Goal: Transaction & Acquisition: Purchase product/service

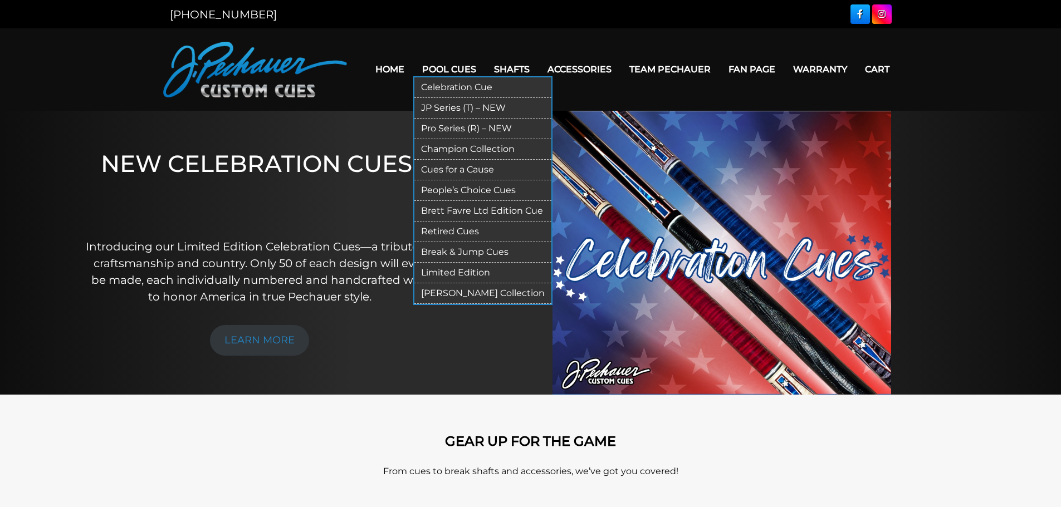
click at [442, 66] on link "Pool Cues" at bounding box center [449, 69] width 72 height 28
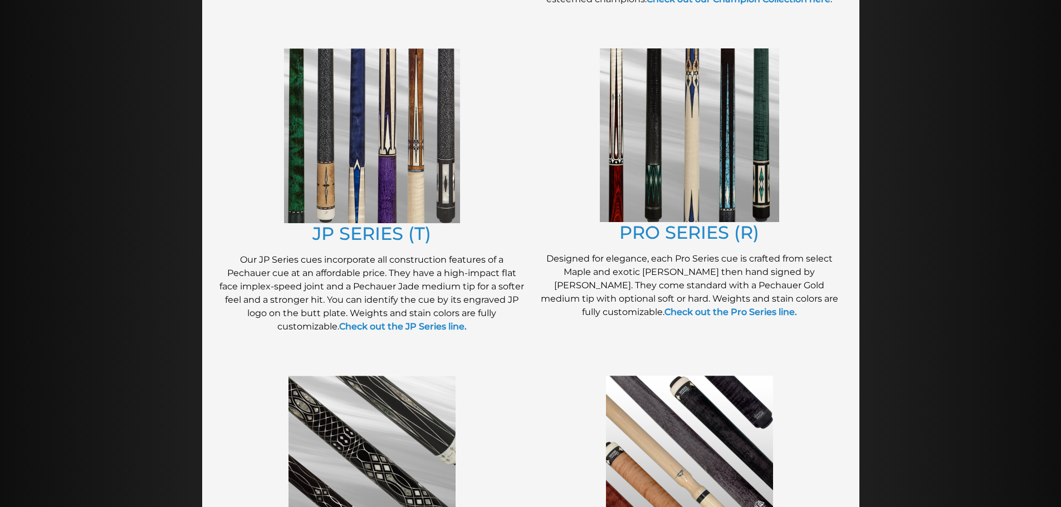
scroll to position [588, 0]
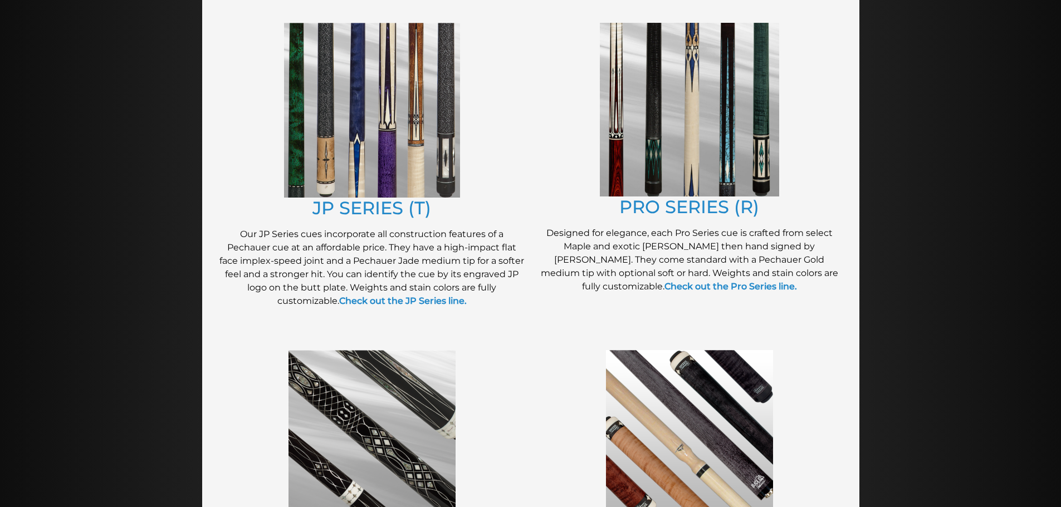
click at [688, 112] on img at bounding box center [689, 110] width 179 height 174
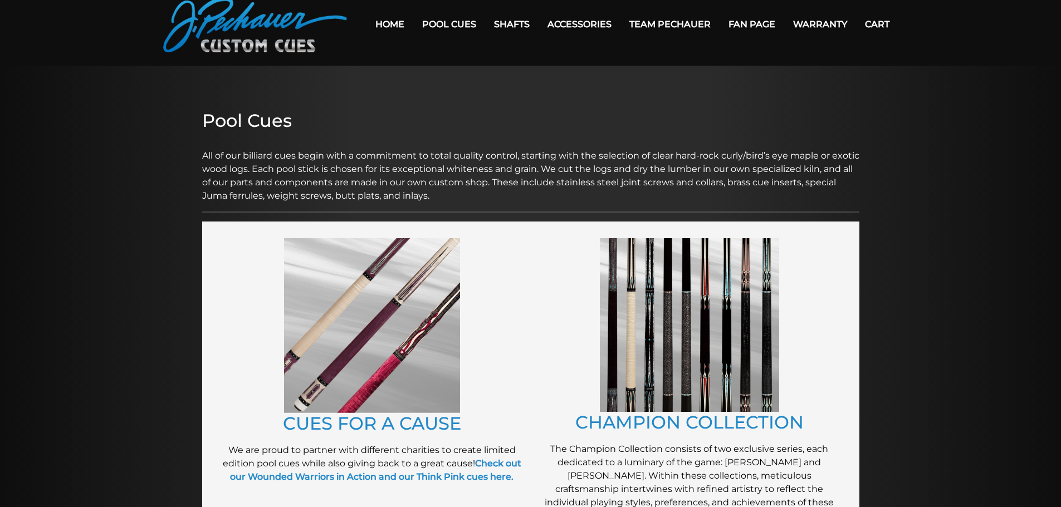
scroll to position [0, 0]
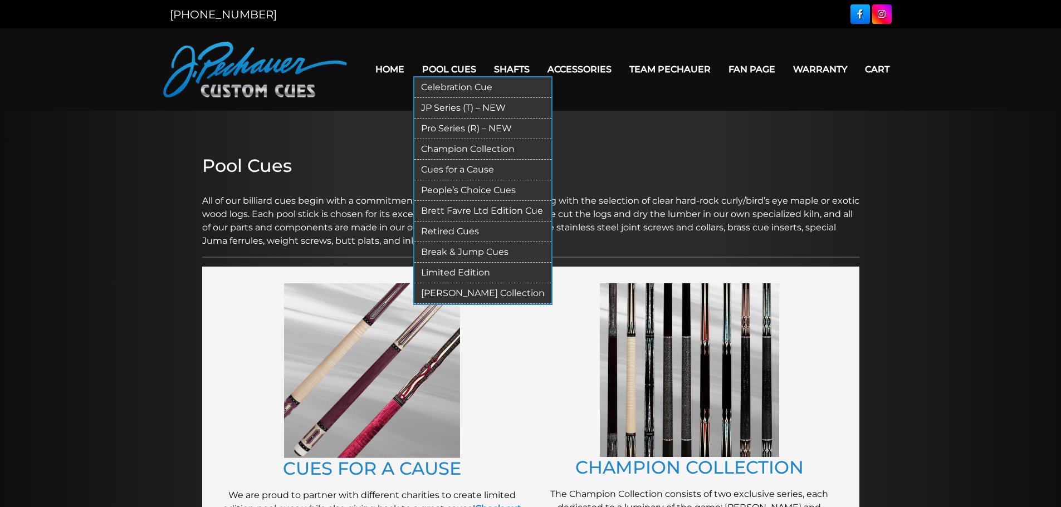
click at [454, 273] on link "Limited Edition" at bounding box center [482, 273] width 137 height 21
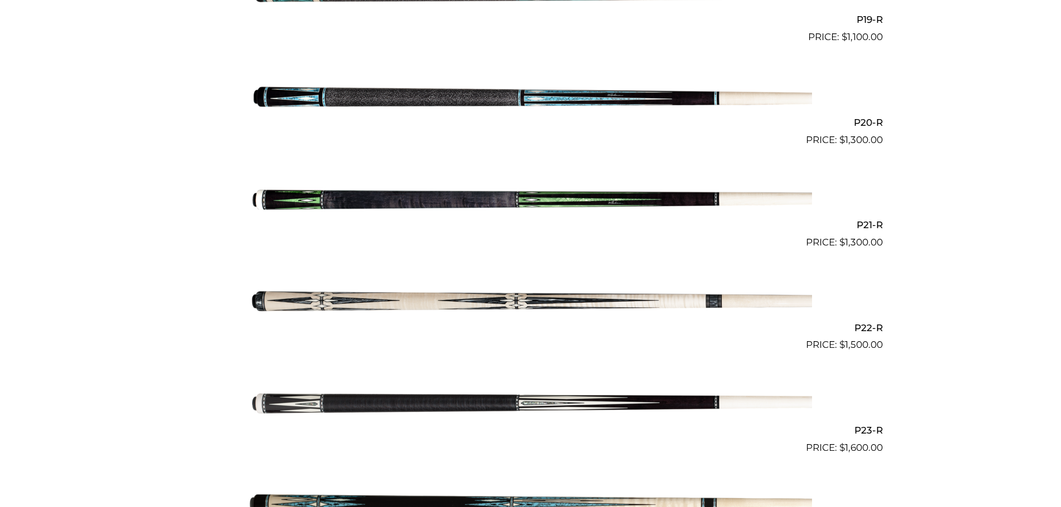
scroll to position [2265, 0]
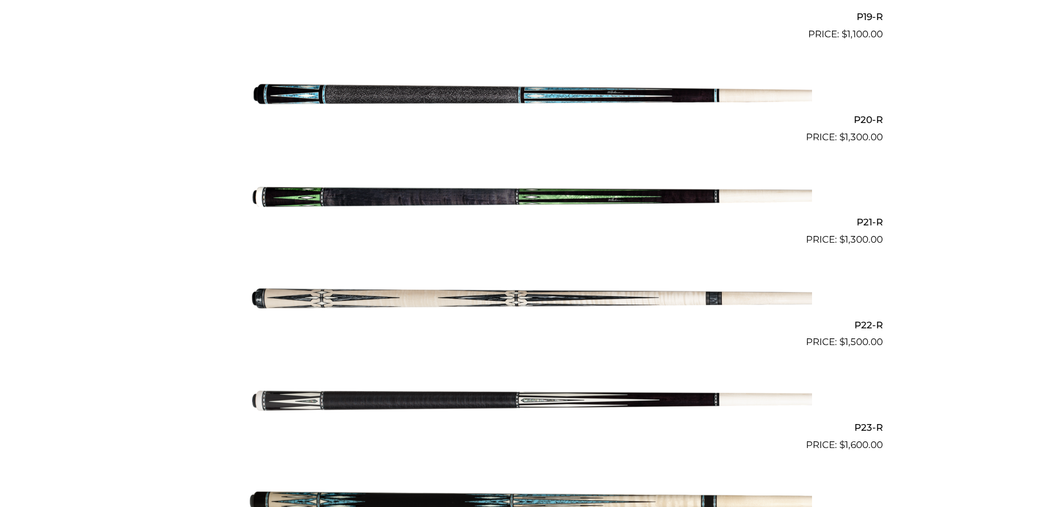
click at [555, 198] on img at bounding box center [530, 196] width 562 height 94
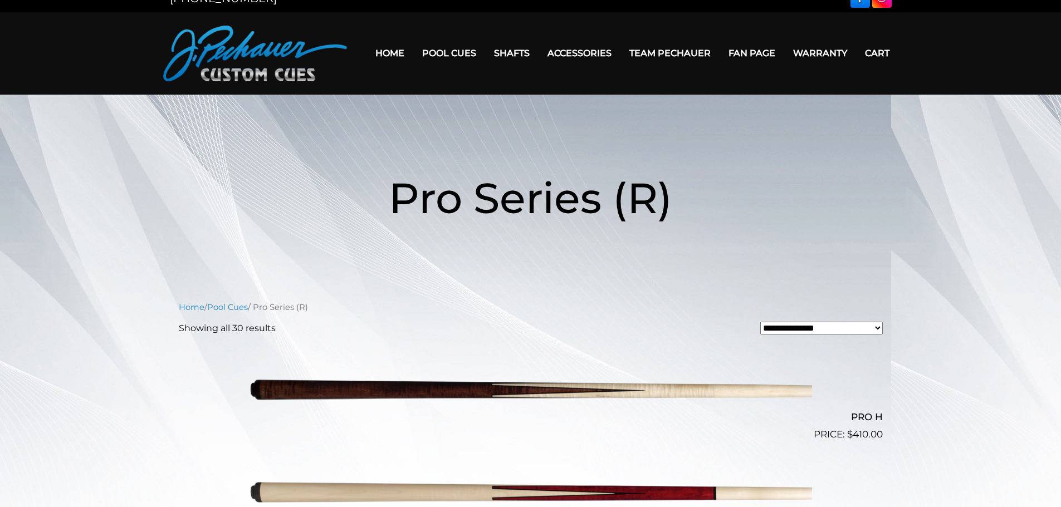
scroll to position [13, 0]
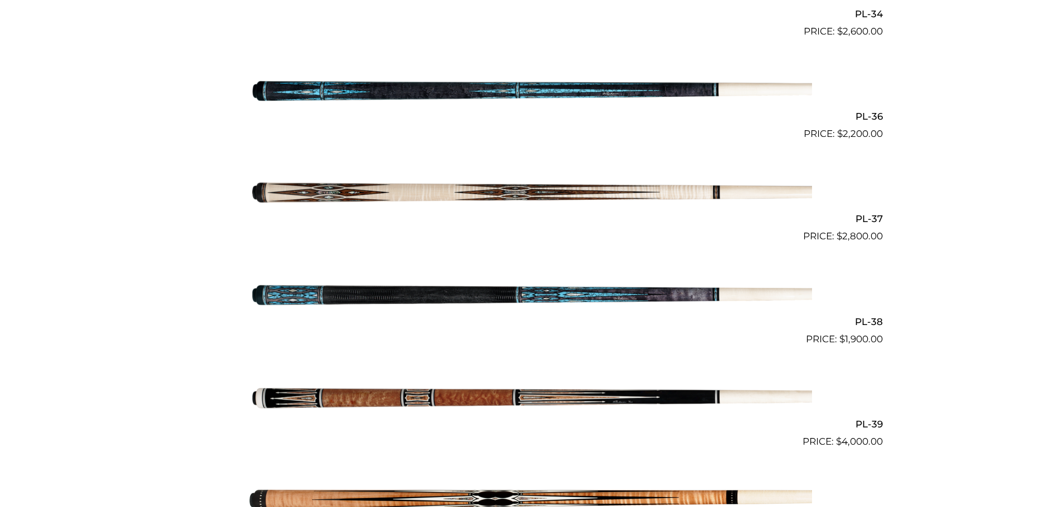
scroll to position [1092, 0]
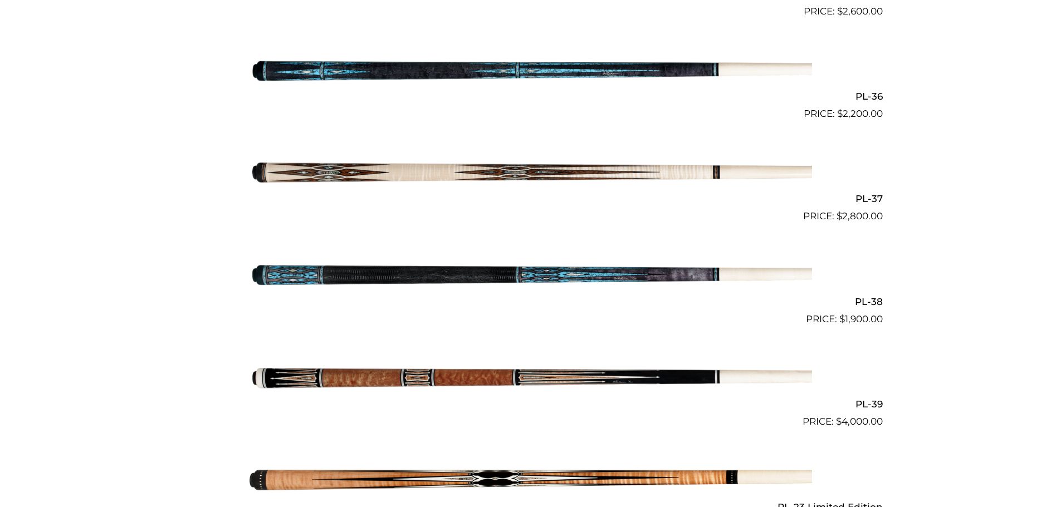
click at [576, 259] on img at bounding box center [530, 275] width 562 height 94
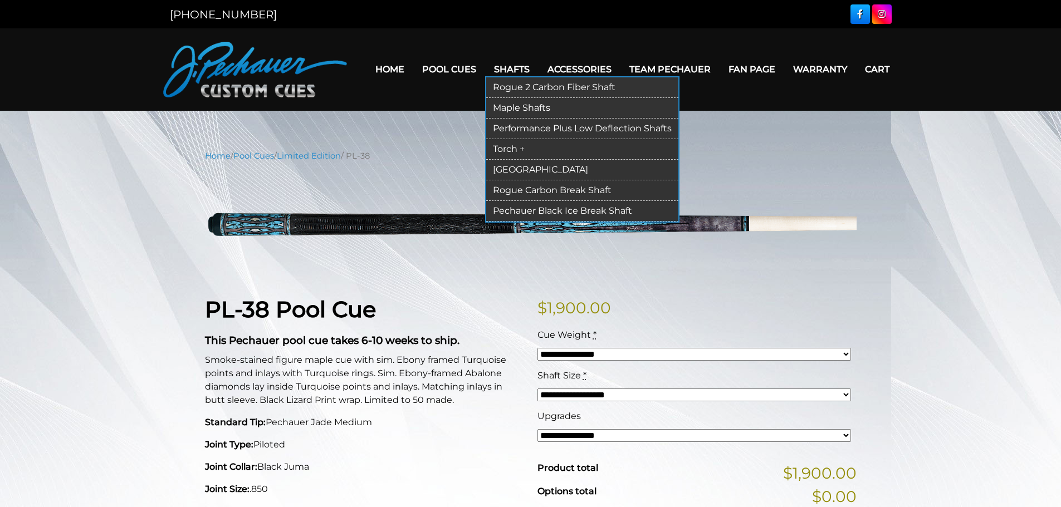
click at [620, 85] on link "Rogue 2 Carbon Fiber Shaft" at bounding box center [582, 87] width 192 height 21
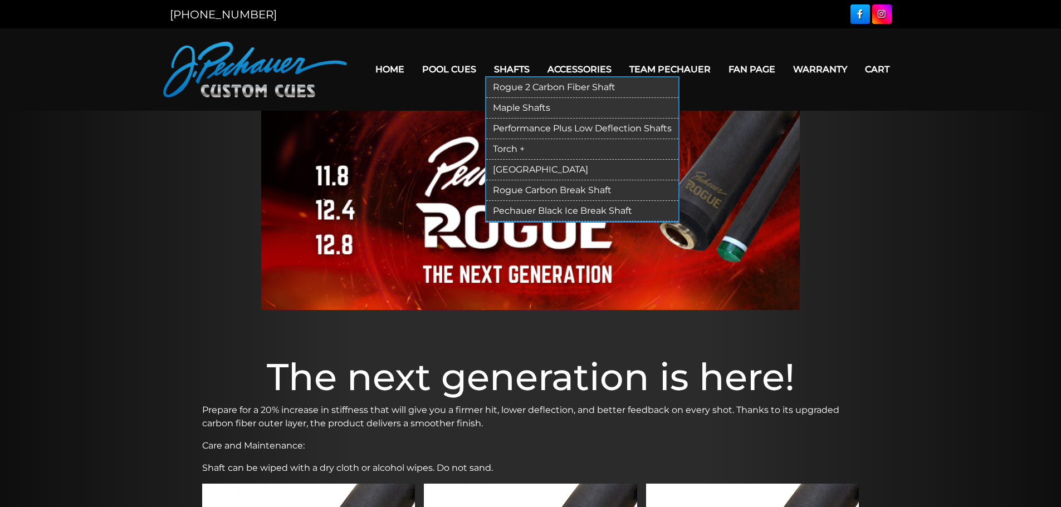
click at [583, 207] on link "Pechauer Black Ice Break Shaft" at bounding box center [582, 211] width 192 height 21
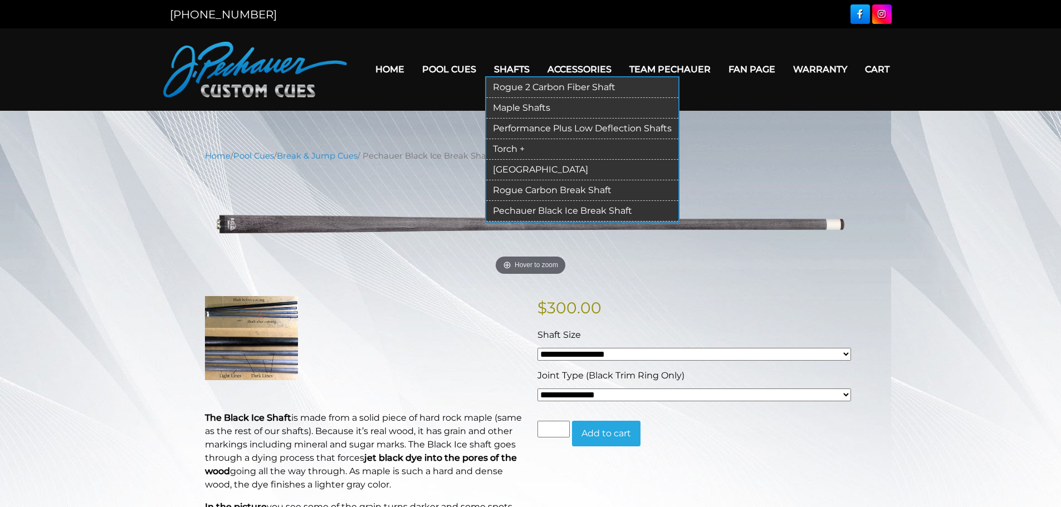
click at [530, 167] on link "[GEOGRAPHIC_DATA]" at bounding box center [582, 170] width 192 height 21
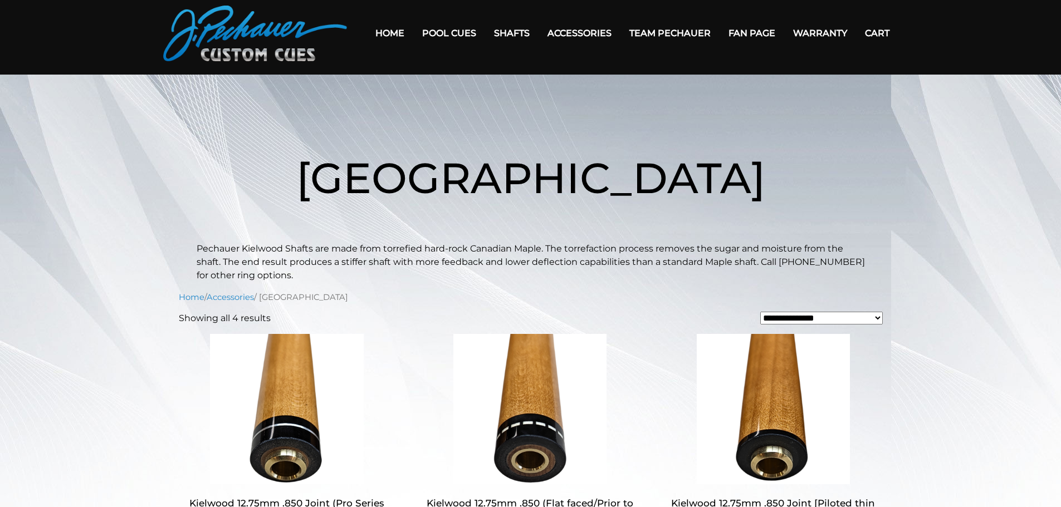
scroll to position [36, 0]
click at [671, 33] on link "Team Pechauer" at bounding box center [669, 33] width 99 height 28
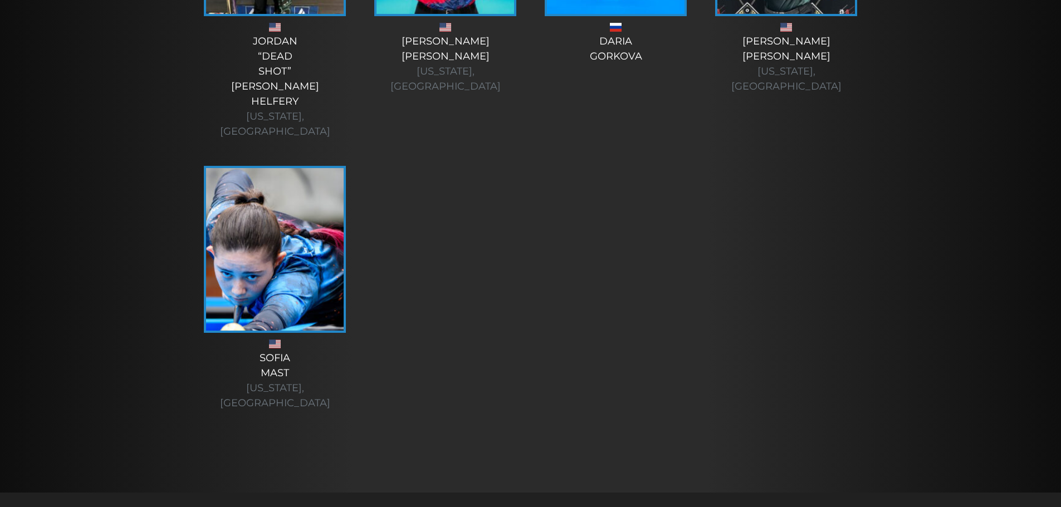
scroll to position [4118, 0]
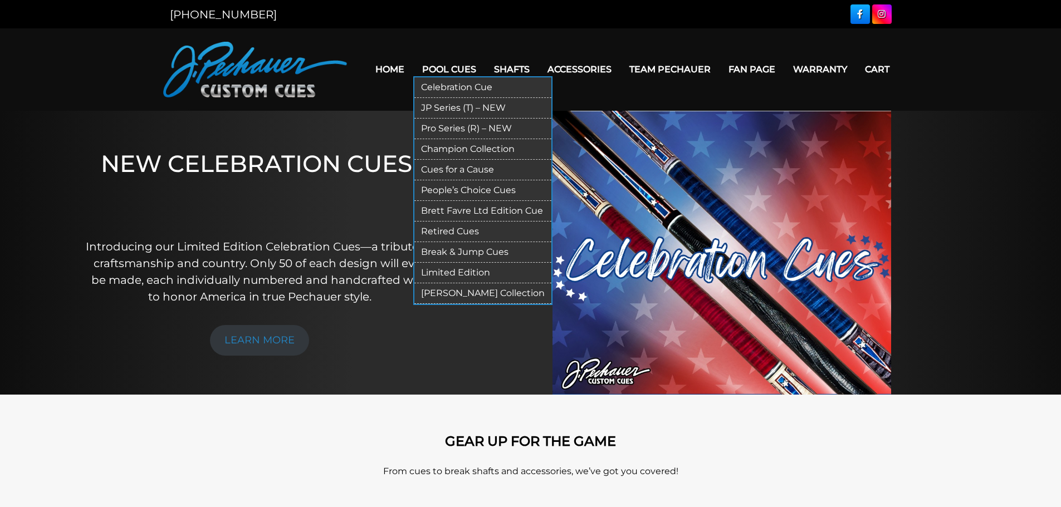
click at [463, 89] on link "Celebration Cue" at bounding box center [482, 87] width 137 height 21
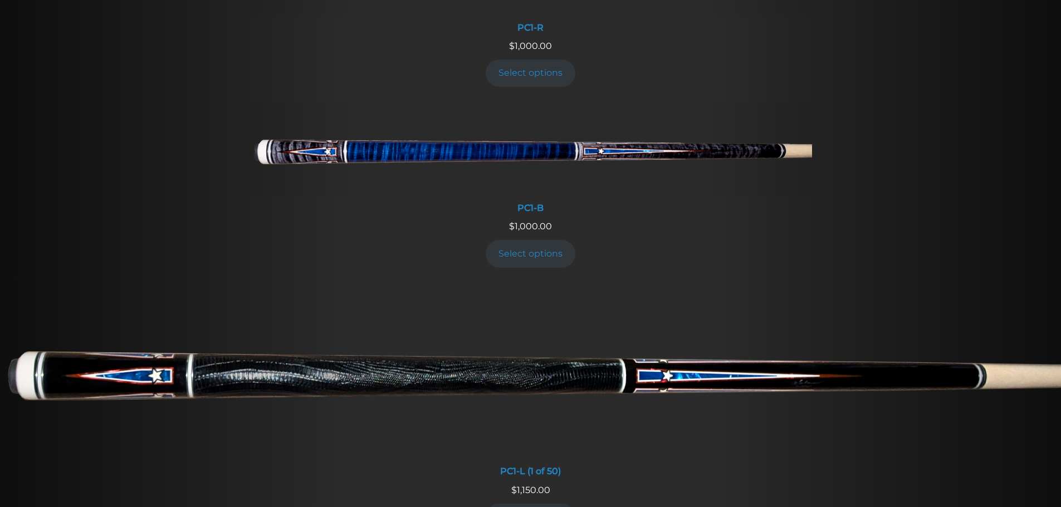
scroll to position [571, 0]
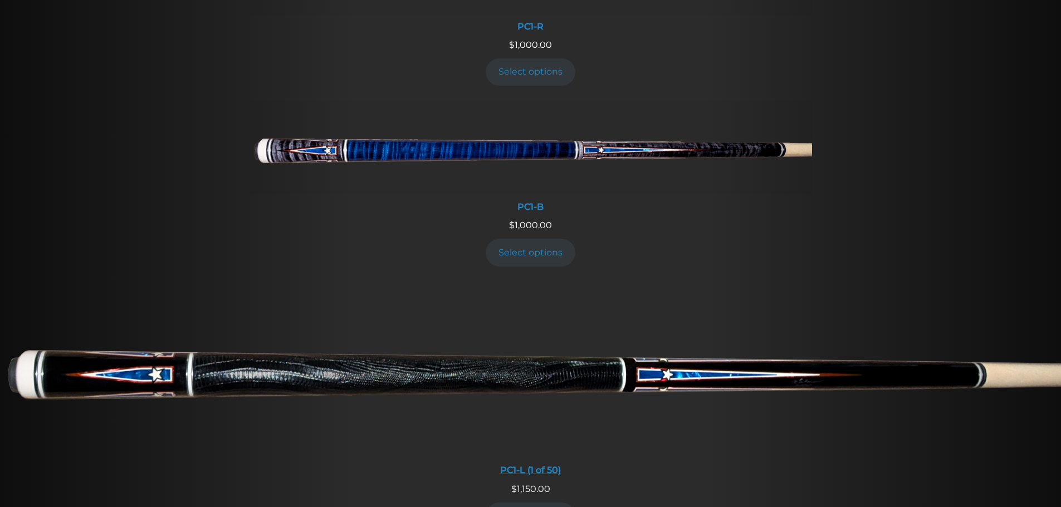
click at [413, 369] on img at bounding box center [530, 370] width 1061 height 177
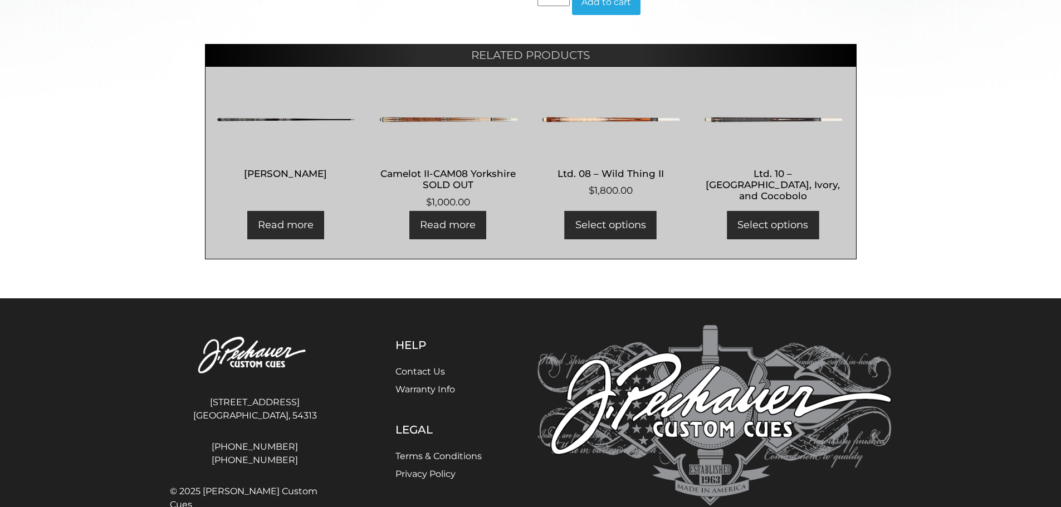
scroll to position [551, 0]
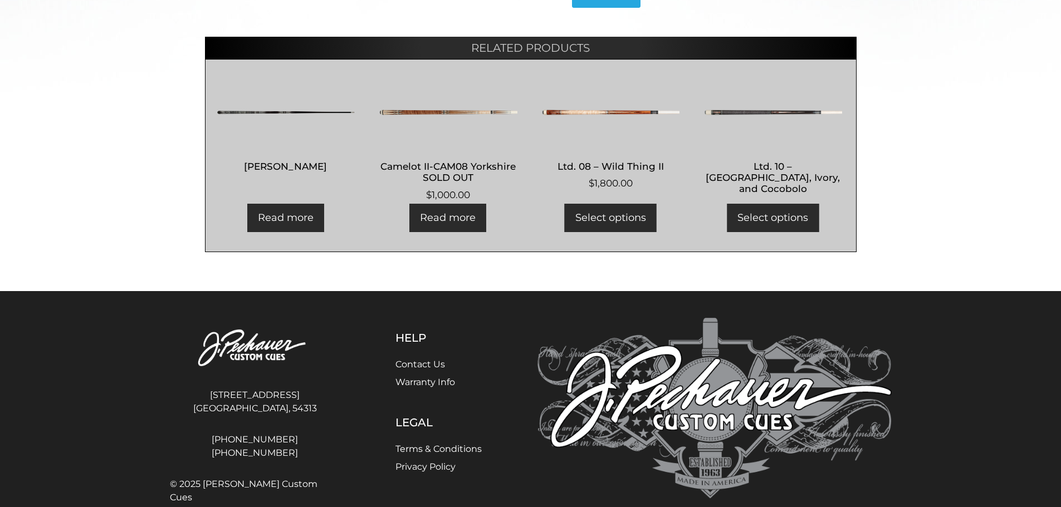
click at [589, 101] on img at bounding box center [610, 112] width 139 height 67
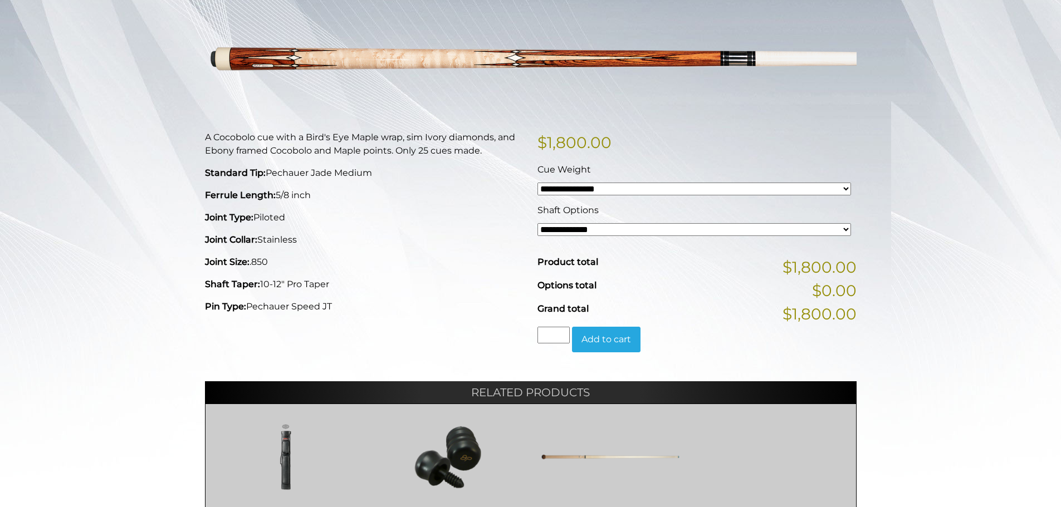
scroll to position [167, 0]
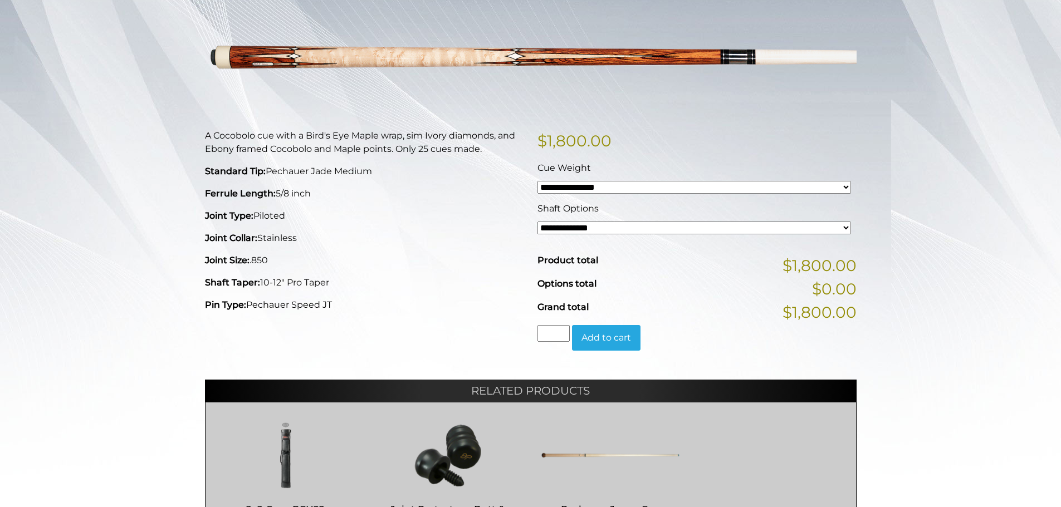
click at [607, 226] on select "**********" at bounding box center [694, 228] width 314 height 13
select select "*****"
click at [537, 222] on select "**********" at bounding box center [694, 228] width 314 height 13
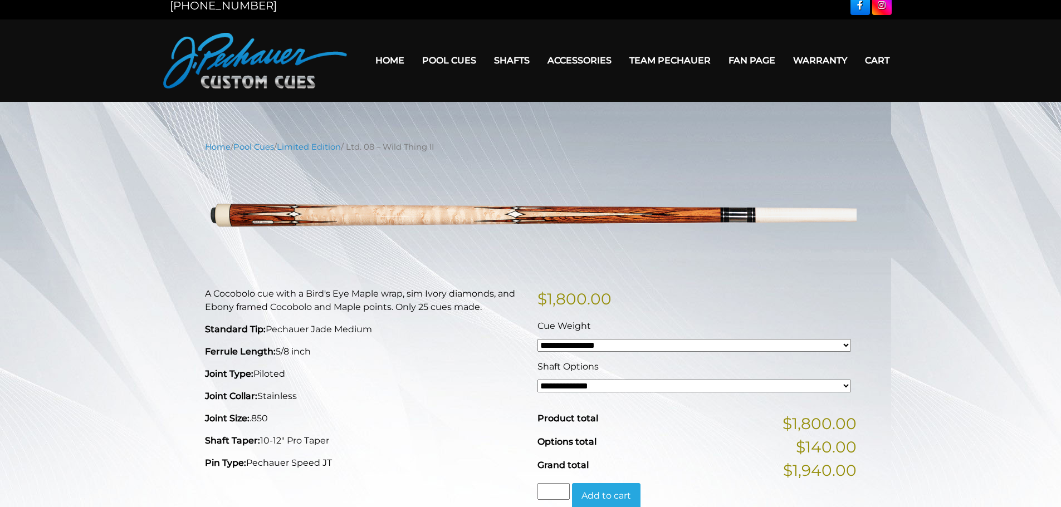
scroll to position [0, 0]
